Goal: Information Seeking & Learning: Learn about a topic

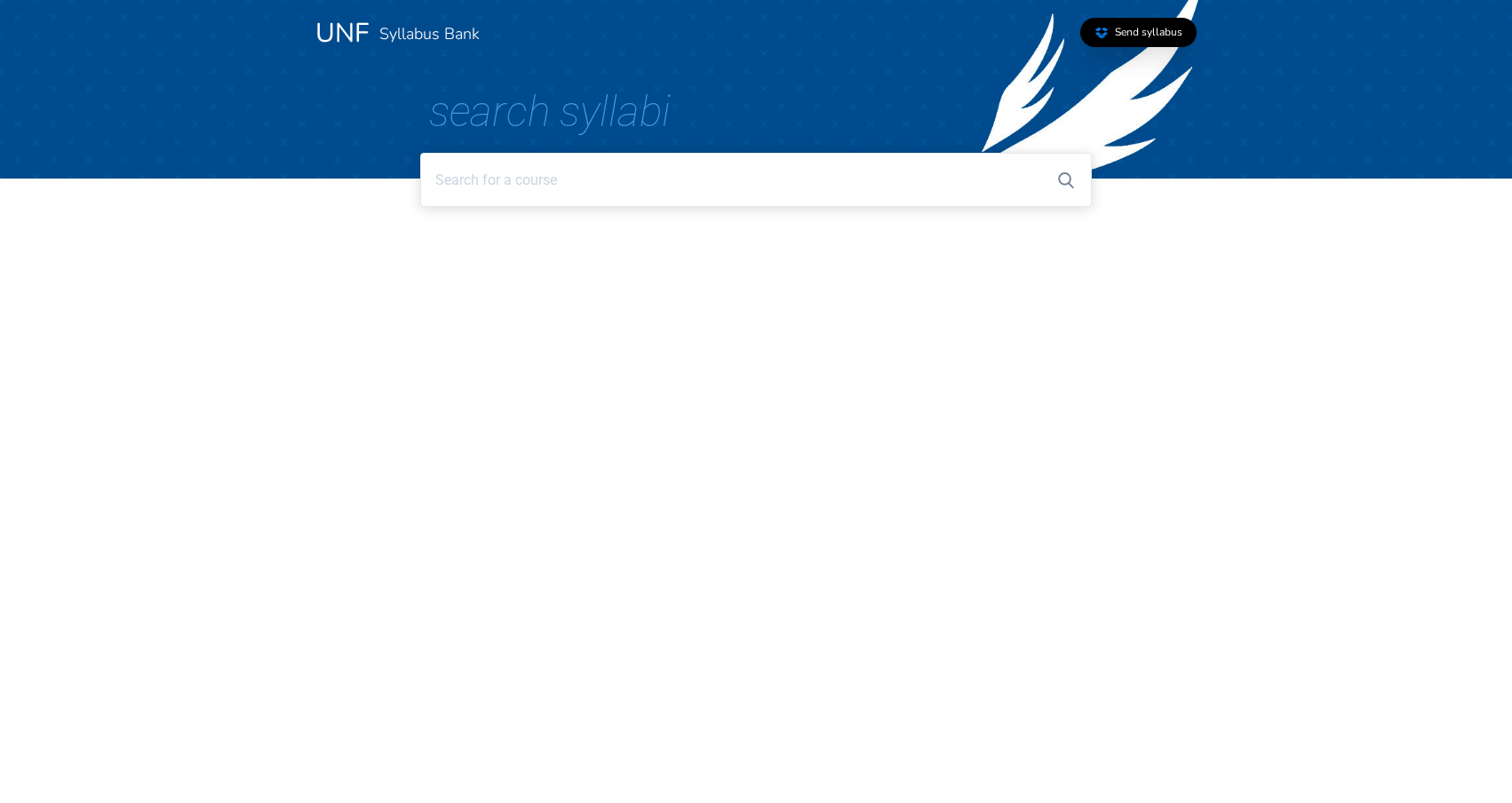
click at [751, 192] on input at bounding box center [755, 180] width 671 height 55
type input "College Algebra"
click at [632, 174] on input "College Algebra" at bounding box center [755, 180] width 671 height 55
drag, startPoint x: 632, startPoint y: 174, endPoint x: 355, endPoint y: 169, distance: 277.0
click at [355, 169] on div "College Algebra No matching courses found 😢 Consider uploading your syllabi to …" at bounding box center [756, 165] width 1166 height 25
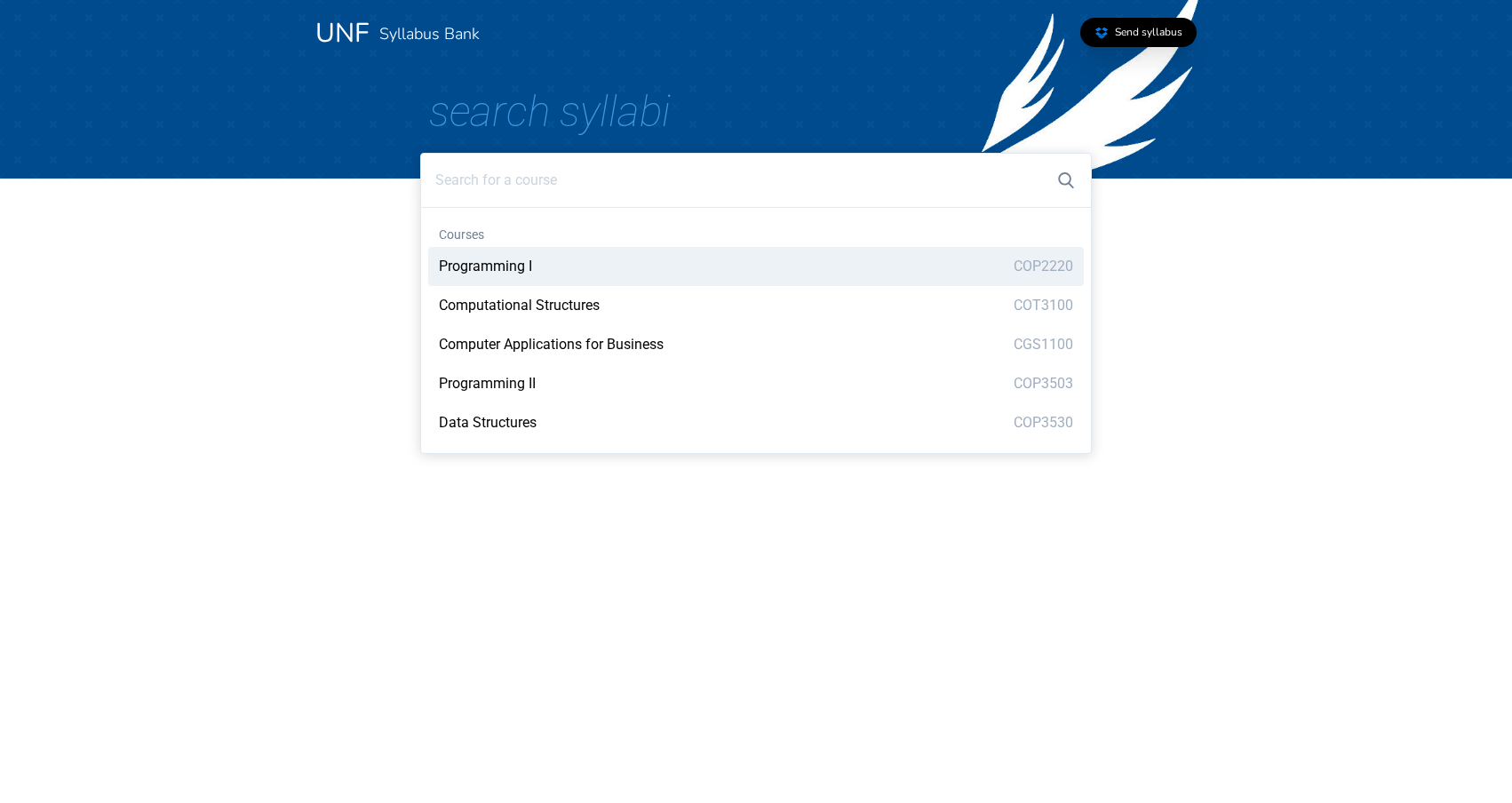
click at [630, 118] on span "Search Syllabi" at bounding box center [550, 112] width 242 height 51
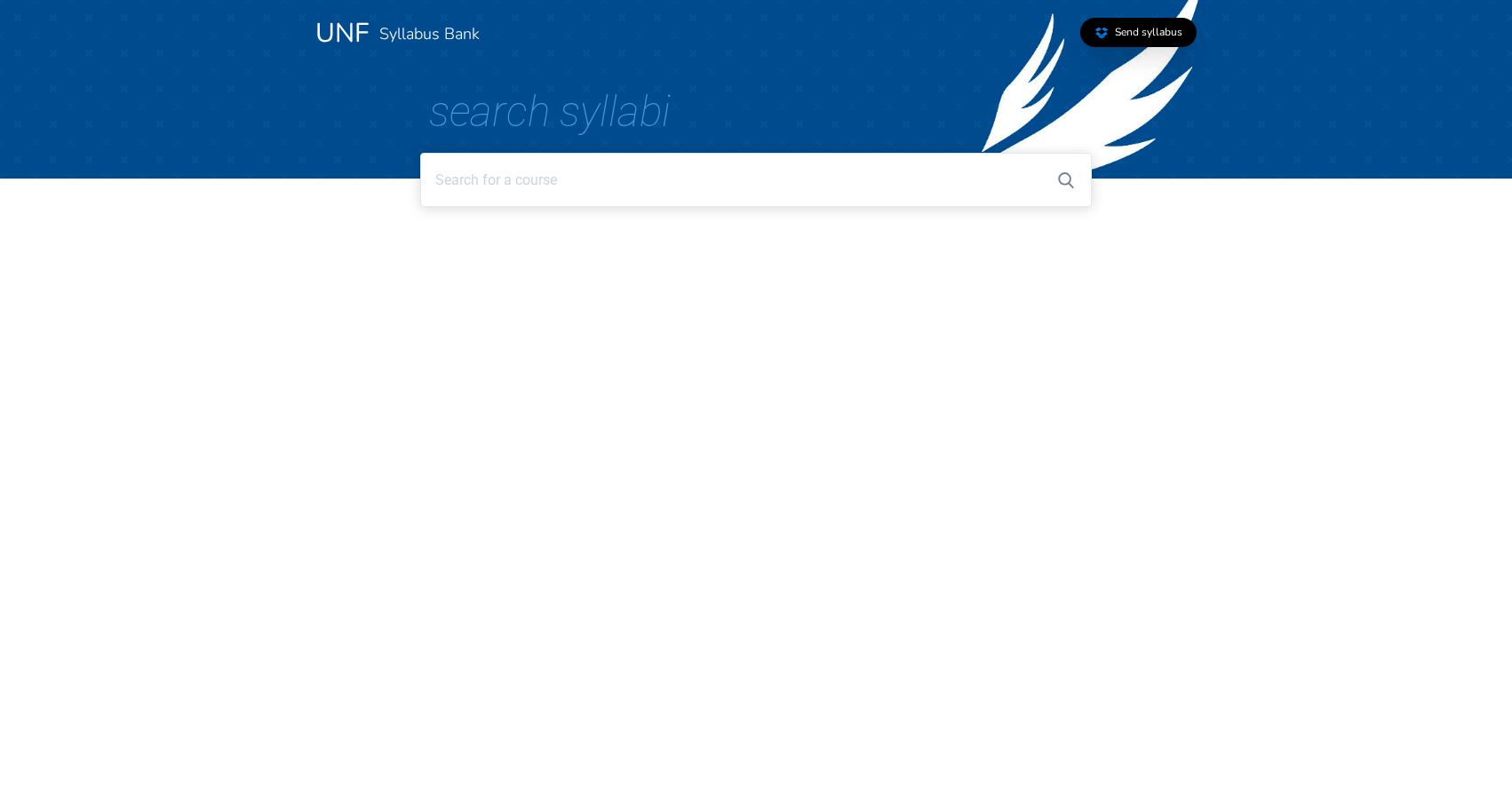
click at [413, 32] on link "Syllabus Bank" at bounding box center [429, 33] width 100 height 21
